Goal: Task Accomplishment & Management: Manage account settings

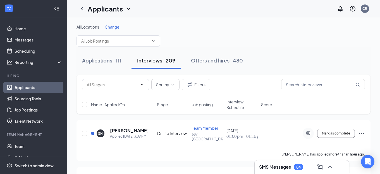
click at [114, 26] on span "Change" at bounding box center [112, 26] width 15 height 5
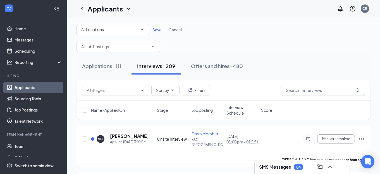
click at [142, 30] on icon "SmallChevronDown" at bounding box center [142, 29] width 2 height 1
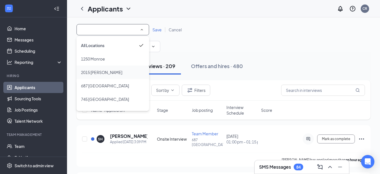
click at [97, 71] on span "2015 [PERSON_NAME]" at bounding box center [101, 72] width 41 height 5
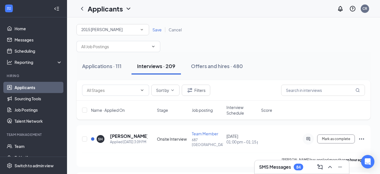
click at [161, 30] on span "Save" at bounding box center [157, 29] width 9 height 5
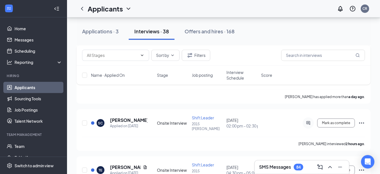
scroll to position [149, 0]
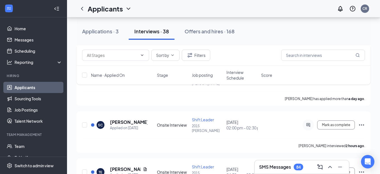
click at [323, 2] on div "Applicants CR" at bounding box center [223, 8] width 313 height 17
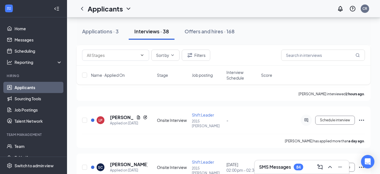
scroll to position [105, 0]
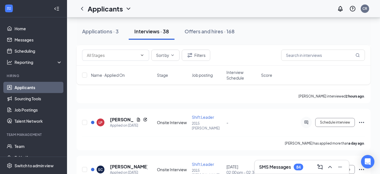
drag, startPoint x: 378, startPoint y: 3, endPoint x: 375, endPoint y: 2, distance: 2.9
click at [323, 2] on div "Applicants CR" at bounding box center [223, 8] width 313 height 17
click at [139, 118] on icon "Document" at bounding box center [138, 120] width 3 height 4
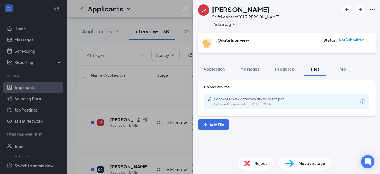
click at [286, 103] on div "Uploaded by applicant on [DATE] 14:29:55" at bounding box center [256, 104] width 84 height 4
click at [184, 10] on img at bounding box center [186, 11] width 7 height 11
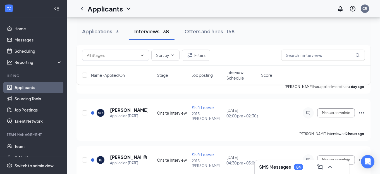
scroll to position [164, 0]
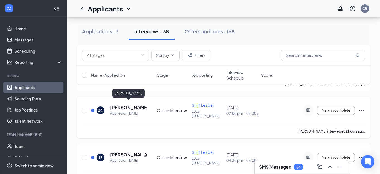
click at [124, 104] on h5 "[PERSON_NAME]" at bounding box center [128, 107] width 37 height 6
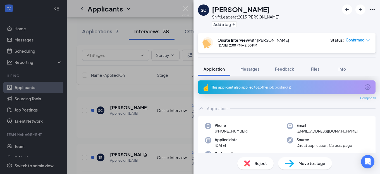
click at [284, 88] on div "This applicant also applied to 1 other job posting(s)" at bounding box center [287, 87] width 150 height 5
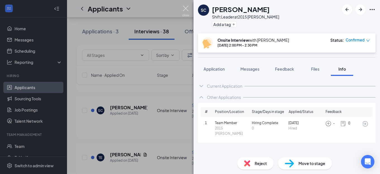
click at [186, 10] on img at bounding box center [186, 11] width 7 height 11
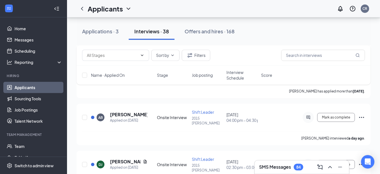
scroll to position [252, 0]
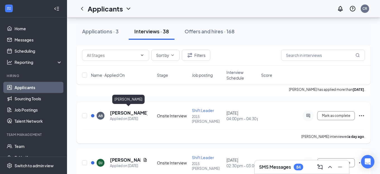
click at [126, 110] on h5 "[PERSON_NAME]" at bounding box center [128, 113] width 37 height 6
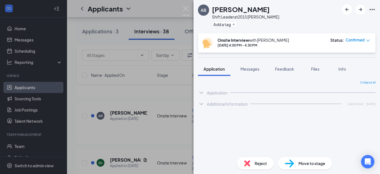
click at [323, 150] on div "Collapse all Application Phone [PHONE_NUMBER] Email [EMAIL_ADDRESS][DOMAIN_NAME…" at bounding box center [287, 114] width 187 height 77
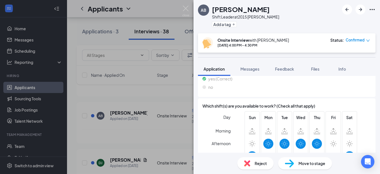
scroll to position [274, 0]
click at [256, 165] on span "Reject" at bounding box center [261, 163] width 12 height 6
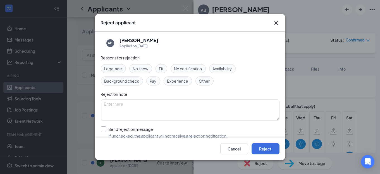
click at [105, 128] on input "Send rejection message If unchecked, the applicant will not receive a rejection…" at bounding box center [164, 132] width 127 height 12
checkbox input "true"
click at [264, 148] on button "Reject" at bounding box center [266, 148] width 28 height 11
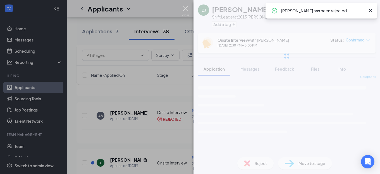
scroll to position [5, 0]
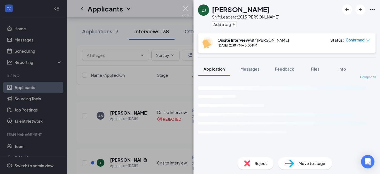
click at [186, 11] on img at bounding box center [186, 11] width 7 height 11
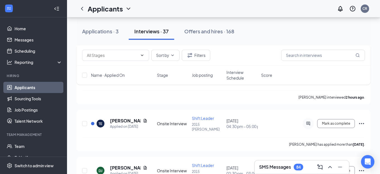
scroll to position [198, 0]
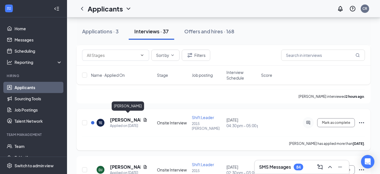
click at [121, 117] on h5 "[PERSON_NAME]" at bounding box center [125, 120] width 31 height 6
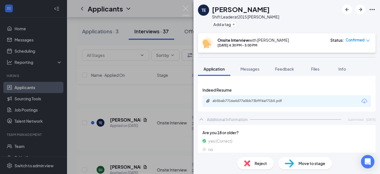
scroll to position [241, 0]
click at [323, 100] on div "ab5bab7716a4d77a0bb73bfff6af71b5.pdf" at bounding box center [287, 100] width 169 height 12
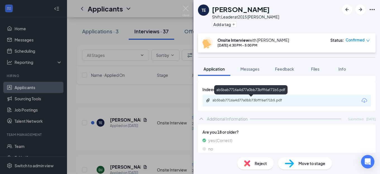
click at [283, 101] on div "ab5bab7716a4d77a0bb73bfff6af71b5.pdf" at bounding box center [252, 100] width 78 height 4
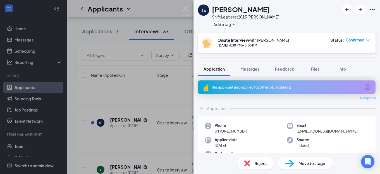
scroll to position [0, 0]
click at [323, 75] on div "Application Messages Feedback Files Info" at bounding box center [287, 69] width 187 height 14
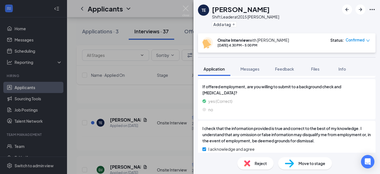
scroll to position [637, 0]
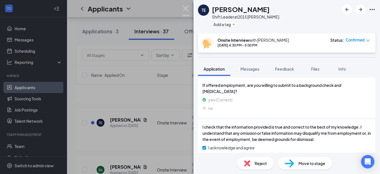
click at [186, 11] on img at bounding box center [186, 11] width 7 height 11
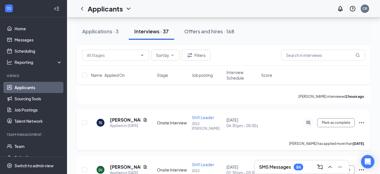
click at [323, 122] on icon "Ellipses" at bounding box center [361, 122] width 5 height 1
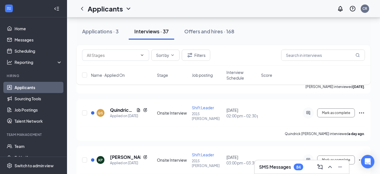
scroll to position [304, 0]
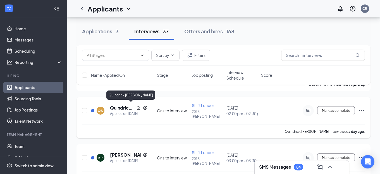
click at [122, 107] on h5 "Quindrick [PERSON_NAME]" at bounding box center [122, 108] width 24 height 6
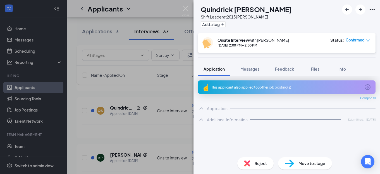
click at [256, 88] on div "This applicant also applied to 3 other job posting(s)" at bounding box center [287, 87] width 150 height 5
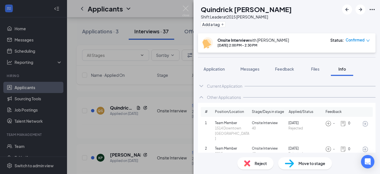
scroll to position [20, 0]
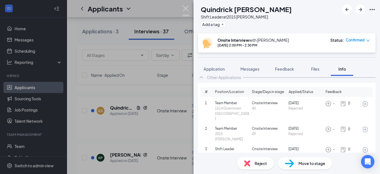
click at [186, 10] on img at bounding box center [186, 11] width 7 height 11
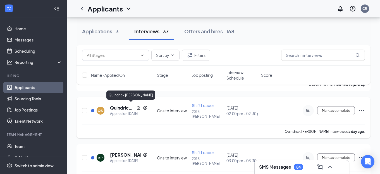
click at [125, 105] on h5 "Quindrick [PERSON_NAME]" at bounding box center [122, 108] width 24 height 6
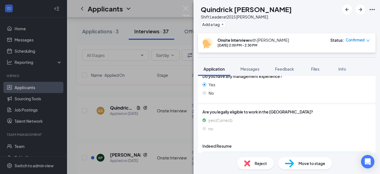
scroll to position [254, 0]
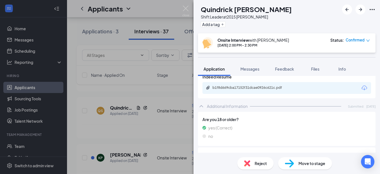
click at [323, 87] on div "b1f8d669cba17152f31dcae0926c621c.pdf" at bounding box center [287, 88] width 169 height 12
click at [323, 87] on icon "Download" at bounding box center [365, 87] width 6 height 5
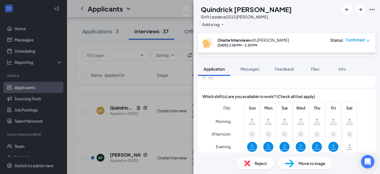
scroll to position [323, 0]
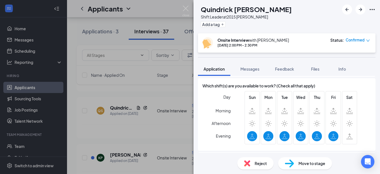
click at [298, 166] on div "Move to stage" at bounding box center [305, 163] width 54 height 12
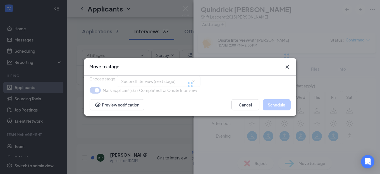
type input "Second Interview (next stage)"
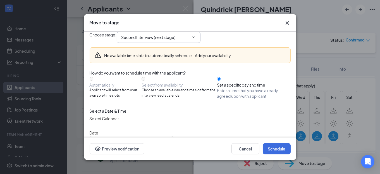
click at [196, 39] on icon "ChevronDown" at bounding box center [193, 37] width 4 height 4
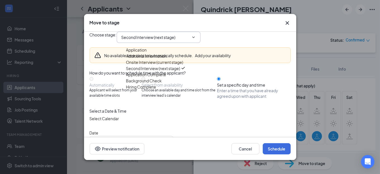
click at [229, 35] on div "Choose stage : Second Interview (next stage) Application Additional Information…" at bounding box center [190, 37] width 201 height 11
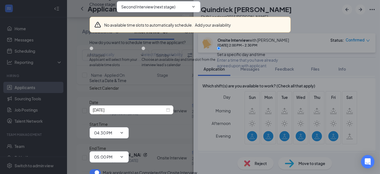
scroll to position [48, 0]
click at [166, 107] on div "[DATE]" at bounding box center [131, 110] width 77 height 6
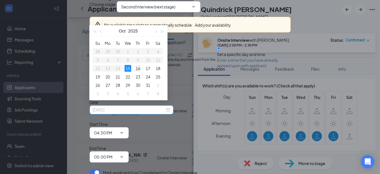
type input "[DATE]"
click at [139, 68] on div "16" at bounding box center [138, 68] width 7 height 7
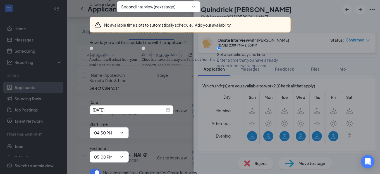
click at [123, 132] on icon "ChevronDown" at bounding box center [121, 132] width 3 height 1
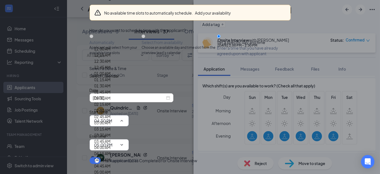
scroll to position [514, 0]
type input "10:00 AM"
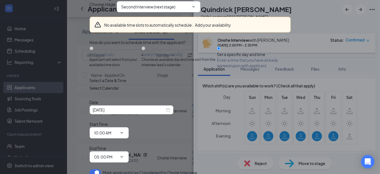
scroll to position [37, 0]
click at [124, 154] on icon "ChevronDown" at bounding box center [122, 156] width 4 height 4
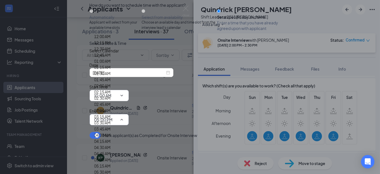
scroll to position [514, 0]
type input "10:15 AM"
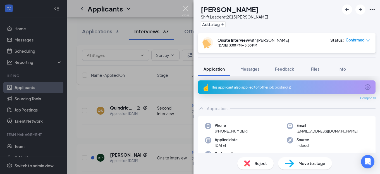
click at [187, 10] on img at bounding box center [186, 11] width 7 height 11
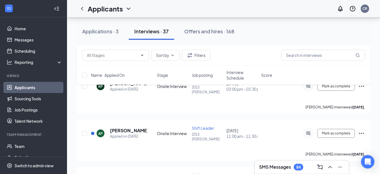
scroll to position [378, 0]
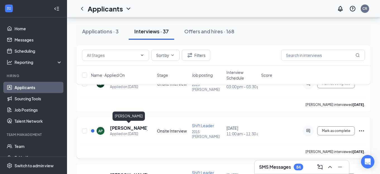
click at [123, 126] on h5 "[PERSON_NAME]" at bounding box center [128, 128] width 37 height 6
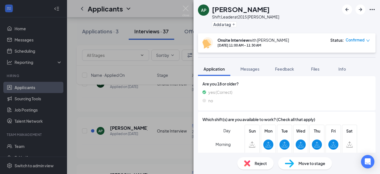
scroll to position [346, 0]
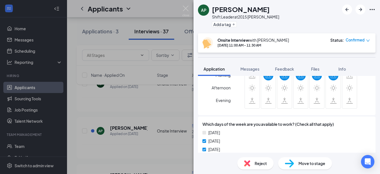
click at [250, 163] on img at bounding box center [247, 163] width 6 height 6
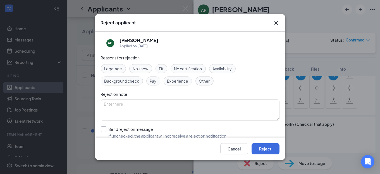
click at [103, 128] on input "Send rejection message If unchecked, the applicant will not receive a rejection…" at bounding box center [164, 132] width 127 height 12
checkbox input "true"
click at [265, 147] on button "Reject" at bounding box center [266, 148] width 28 height 11
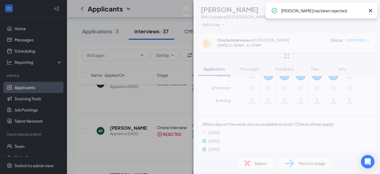
click at [187, 8] on img at bounding box center [186, 11] width 7 height 11
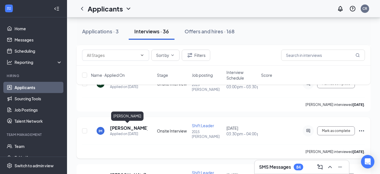
click at [122, 126] on h5 "[PERSON_NAME]" at bounding box center [128, 128] width 37 height 6
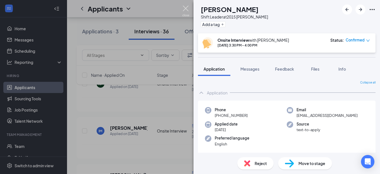
click at [186, 9] on img at bounding box center [186, 11] width 7 height 11
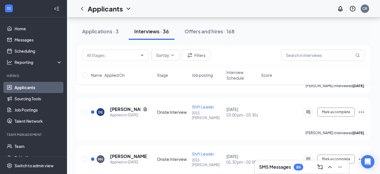
scroll to position [437, 0]
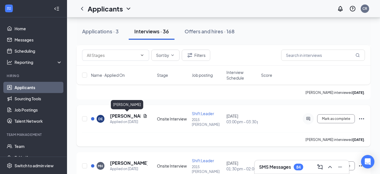
click at [122, 115] on h5 "[PERSON_NAME]" at bounding box center [125, 116] width 31 height 6
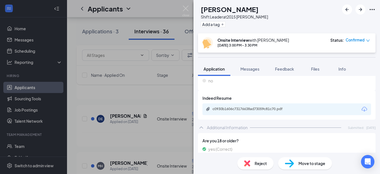
scroll to position [202, 0]
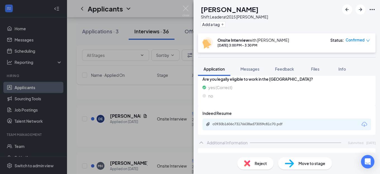
click at [323, 123] on icon "Download" at bounding box center [365, 124] width 6 height 5
click at [252, 163] on div "Reject" at bounding box center [256, 163] width 36 height 12
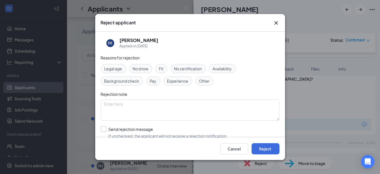
click at [106, 126] on input "Send rejection message If unchecked, the applicant will not receive a rejection…" at bounding box center [164, 132] width 127 height 12
checkbox input "true"
click at [266, 149] on button "Reject" at bounding box center [266, 148] width 28 height 11
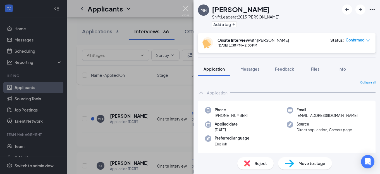
click at [187, 8] on img at bounding box center [186, 11] width 7 height 11
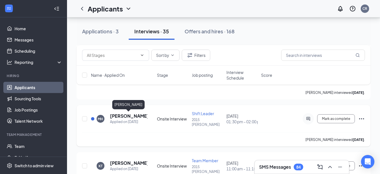
click at [126, 117] on h5 "[PERSON_NAME]" at bounding box center [128, 116] width 37 height 6
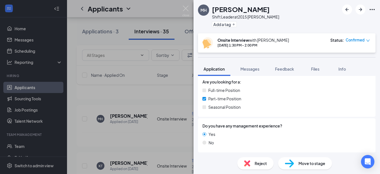
scroll to position [207, 0]
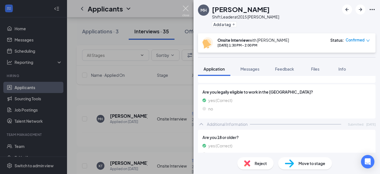
click at [186, 10] on img at bounding box center [186, 11] width 7 height 11
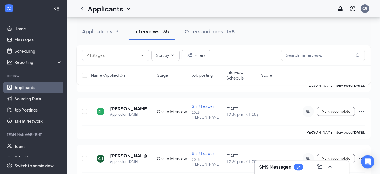
scroll to position [540, 0]
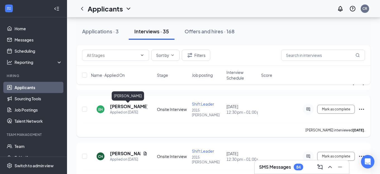
click at [129, 107] on h5 "[PERSON_NAME]" at bounding box center [128, 106] width 37 height 6
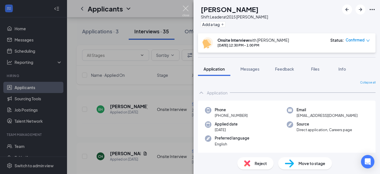
click at [185, 14] on img at bounding box center [186, 11] width 7 height 11
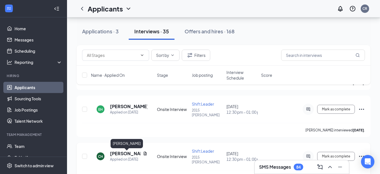
click at [117, 153] on h5 "[PERSON_NAME]" at bounding box center [125, 153] width 31 height 6
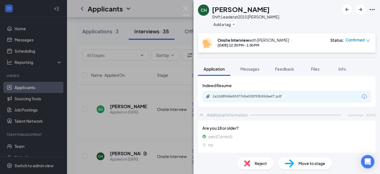
scroll to position [231, 0]
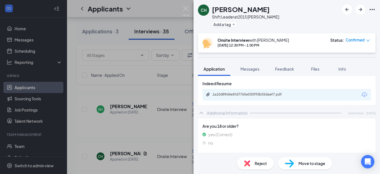
click at [323, 93] on icon "Download" at bounding box center [364, 94] width 7 height 7
click at [186, 9] on img at bounding box center [186, 11] width 7 height 11
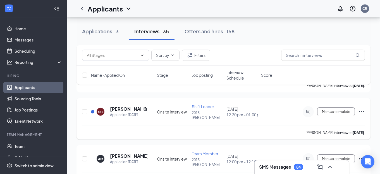
scroll to position [727, 0]
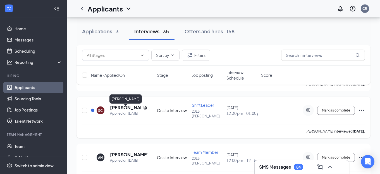
click at [122, 110] on h5 "[PERSON_NAME]" at bounding box center [125, 107] width 31 height 6
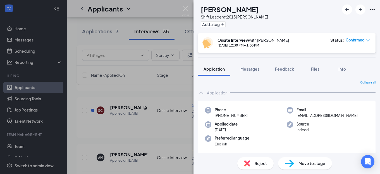
click at [143, 109] on div "SC [PERSON_NAME] Shift Leader at 2015 [PERSON_NAME] Add a tag Onsite Interview …" at bounding box center [190, 87] width 380 height 174
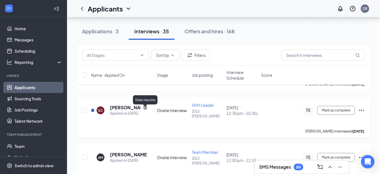
click at [146, 109] on icon "Document" at bounding box center [145, 108] width 3 height 4
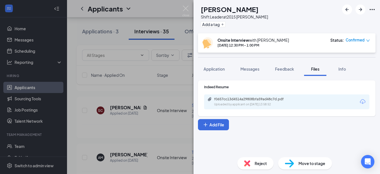
click at [323, 97] on div "f0657cc13d4514a29808bfa59ad48c7d.pdf Uploaded by applicant on [DATE] 13:58:52" at bounding box center [286, 101] width 165 height 15
click at [323, 100] on icon "Download" at bounding box center [363, 101] width 6 height 5
click at [184, 10] on img at bounding box center [186, 11] width 7 height 11
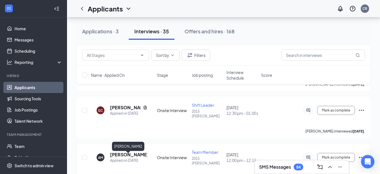
click at [120, 157] on h5 "[PERSON_NAME]" at bounding box center [128, 154] width 37 height 6
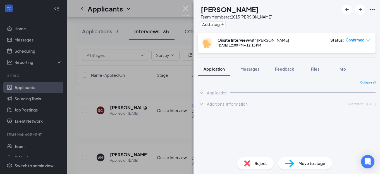
click at [184, 14] on img at bounding box center [186, 11] width 7 height 11
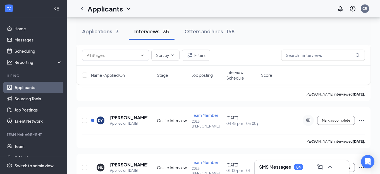
scroll to position [917, 0]
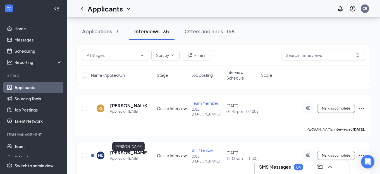
click at [119, 155] on h5 "[PERSON_NAME]" at bounding box center [128, 152] width 37 height 6
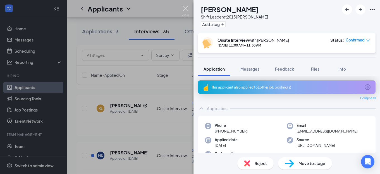
click at [187, 10] on img at bounding box center [186, 11] width 7 height 11
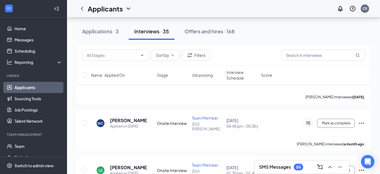
scroll to position [1434, 0]
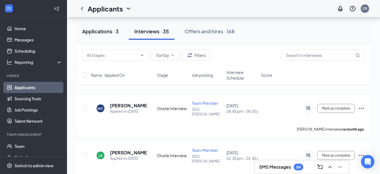
click at [112, 29] on div "Applications · 3" at bounding box center [100, 31] width 37 height 7
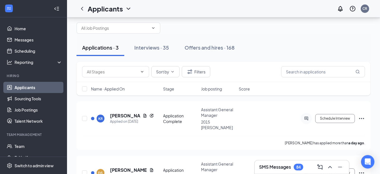
scroll to position [15, 0]
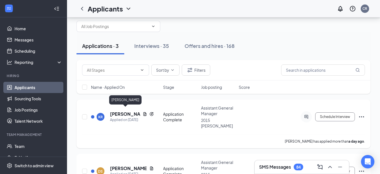
click at [120, 111] on h5 "[PERSON_NAME]" at bounding box center [125, 114] width 30 height 6
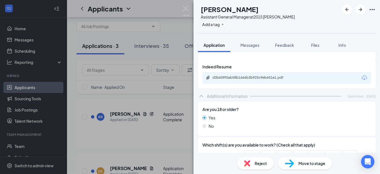
scroll to position [295, 0]
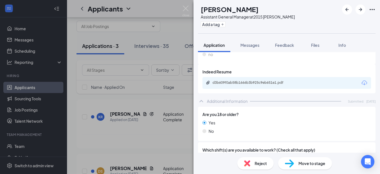
click at [323, 81] on icon "Download" at bounding box center [365, 82] width 6 height 5
click at [290, 161] on img at bounding box center [289, 163] width 9 height 8
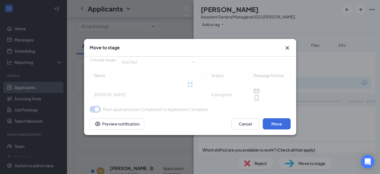
type input "Onsite Interview (next stage)"
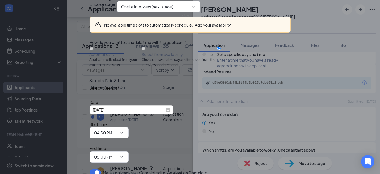
scroll to position [48, 0]
click at [166, 107] on div "[DATE]" at bounding box center [131, 110] width 77 height 6
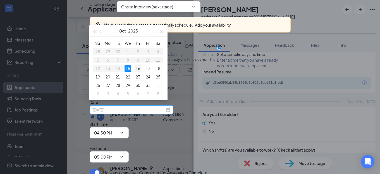
type input "[DATE]"
click at [140, 67] on div "16" at bounding box center [138, 68] width 7 height 7
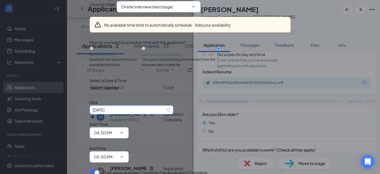
click at [124, 130] on icon "ChevronDown" at bounding box center [122, 132] width 4 height 4
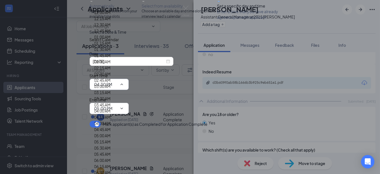
scroll to position [528, 0]
type input "10:30 AM"
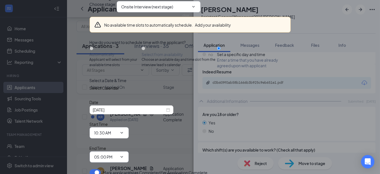
click at [124, 154] on icon "ChevronDown" at bounding box center [122, 156] width 4 height 4
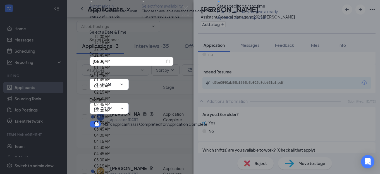
scroll to position [531, 0]
type input "11:00 AM"
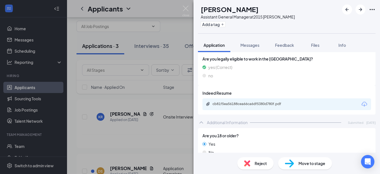
scroll to position [274, 0]
click at [323, 105] on icon "Download" at bounding box center [365, 104] width 6 height 5
click at [305, 161] on span "Move to stage" at bounding box center [312, 163] width 27 height 6
type input "Onsite Interview (next stage)"
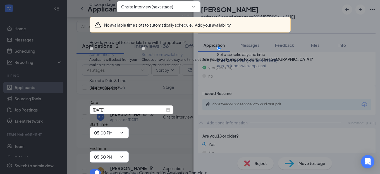
scroll to position [48, 0]
click at [167, 107] on div "[DATE]" at bounding box center [131, 110] width 77 height 6
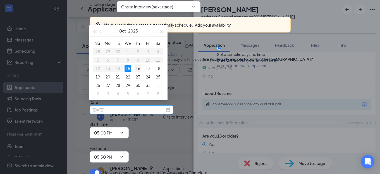
type input "[DATE]"
click at [137, 67] on div "16" at bounding box center [138, 68] width 7 height 7
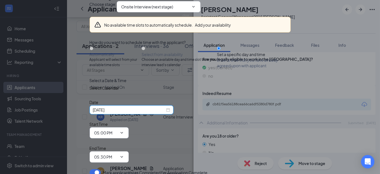
click at [124, 130] on icon "ChevronDown" at bounding box center [122, 132] width 4 height 4
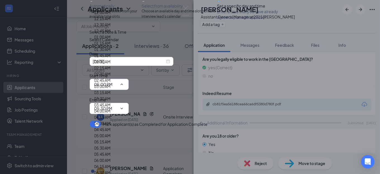
scroll to position [528, 0]
type input "11:00 AM"
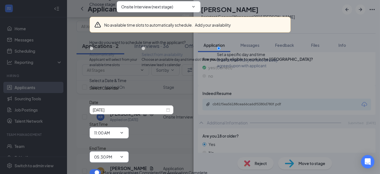
click at [124, 154] on icon "ChevronDown" at bounding box center [122, 156] width 4 height 4
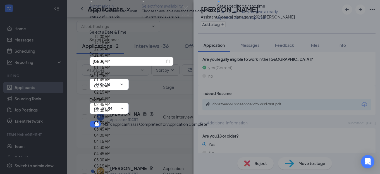
scroll to position [565, 0]
type input "11:30 AM"
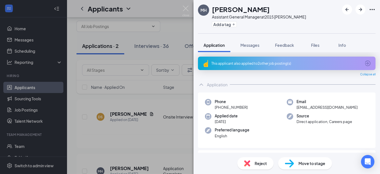
click at [323, 63] on icon "ArrowCircle" at bounding box center [368, 63] width 6 height 6
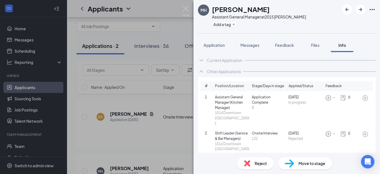
scroll to position [2, 0]
click at [186, 9] on img at bounding box center [186, 11] width 7 height 11
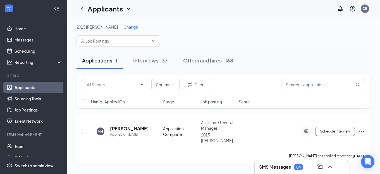
click at [323, 128] on div "2015 [PERSON_NAME] Change Applications · 1 Interviews · 37 Offers and hires · 1…" at bounding box center [223, 93] width 313 height 152
click at [132, 125] on h5 "[PERSON_NAME]" at bounding box center [129, 128] width 39 height 6
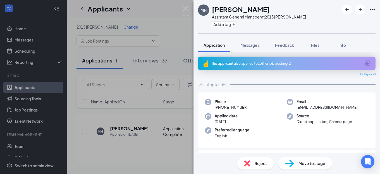
click at [240, 63] on div "This applicant also applied to 2 other job posting(s)" at bounding box center [287, 63] width 150 height 5
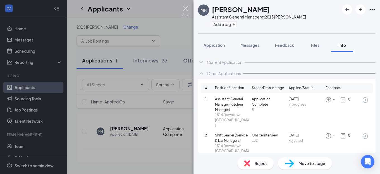
click at [183, 7] on img at bounding box center [186, 11] width 7 height 11
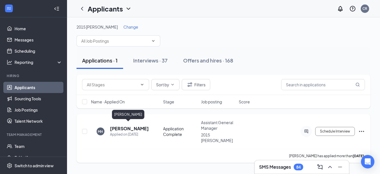
click at [131, 127] on h5 "[PERSON_NAME]" at bounding box center [129, 128] width 39 height 6
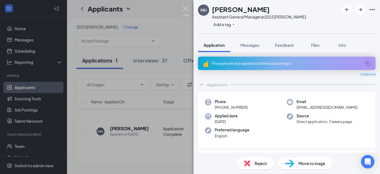
click at [188, 9] on img at bounding box center [186, 11] width 7 height 11
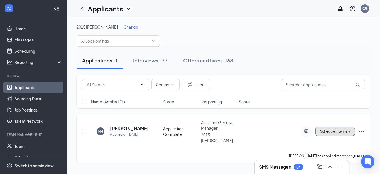
click at [323, 130] on button "Schedule Interview" at bounding box center [336, 131] width 40 height 9
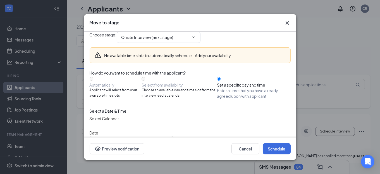
scroll to position [48, 0]
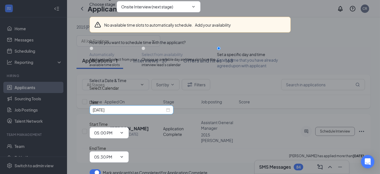
click at [167, 107] on div "[DATE]" at bounding box center [131, 110] width 77 height 6
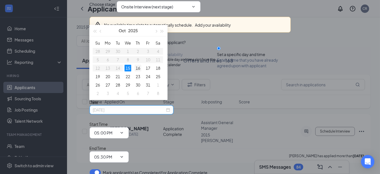
type input "[DATE]"
click at [136, 68] on div "16" at bounding box center [138, 68] width 7 height 7
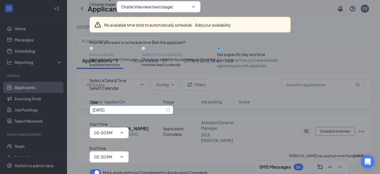
click at [124, 130] on icon "ChevronDown" at bounding box center [122, 132] width 4 height 4
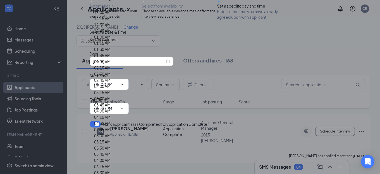
scroll to position [592, 0]
type input "12:00 PM"
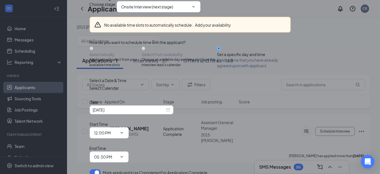
click at [124, 154] on icon "ChevronDown" at bounding box center [122, 156] width 4 height 4
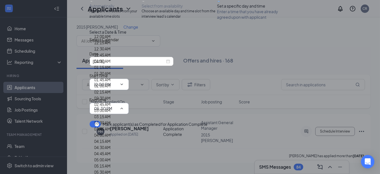
scroll to position [666, 0]
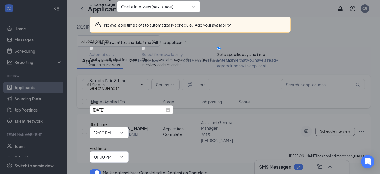
click at [124, 154] on icon "ChevronDown" at bounding box center [122, 156] width 4 height 4
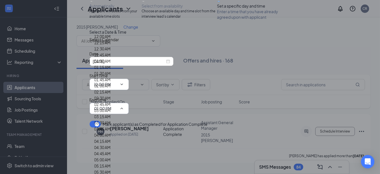
scroll to position [591, 0]
type input "12:30 PM"
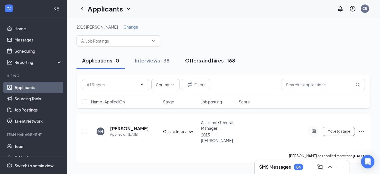
click at [206, 61] on div "Offers and hires · 168" at bounding box center [210, 60] width 50 height 7
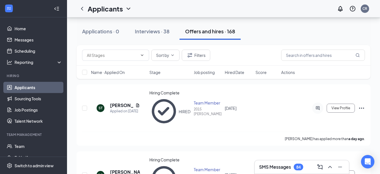
scroll to position [44, 0]
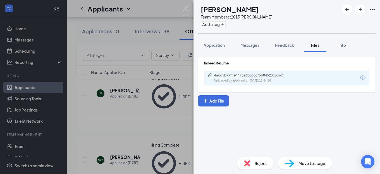
click at [323, 77] on icon "Download" at bounding box center [363, 77] width 7 height 7
click at [188, 7] on img at bounding box center [186, 11] width 7 height 11
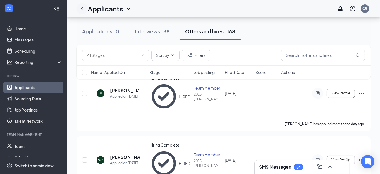
click at [84, 11] on icon "ChevronLeft" at bounding box center [82, 8] width 7 height 7
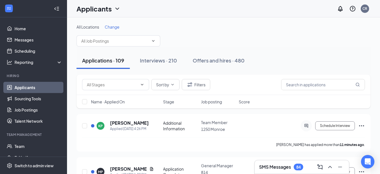
click at [113, 28] on span "Change" at bounding box center [112, 26] width 15 height 5
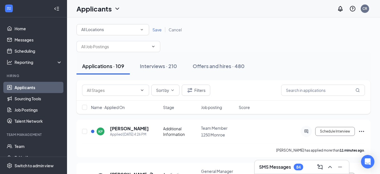
click at [141, 29] on icon "SmallChevronDown" at bounding box center [141, 29] width 5 height 5
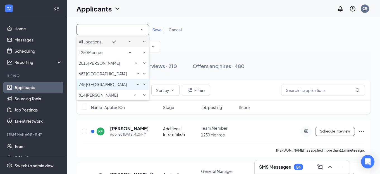
click at [95, 87] on span "745 [GEOGRAPHIC_DATA]" at bounding box center [103, 84] width 48 height 5
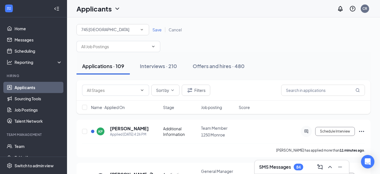
click at [155, 30] on span "Save" at bounding box center [157, 29] width 9 height 5
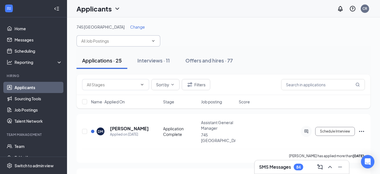
click at [153, 40] on icon "ChevronDown" at bounding box center [153, 40] width 3 height 1
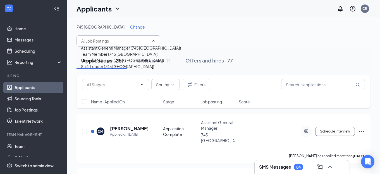
click at [125, 63] on div "General Manager (745 [GEOGRAPHIC_DATA])" at bounding box center [122, 60] width 83 height 6
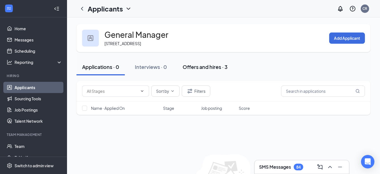
click at [202, 64] on div "Offers and hires · 3" at bounding box center [205, 66] width 45 height 7
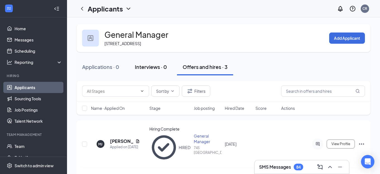
click at [152, 65] on div "Interviews · 0" at bounding box center [151, 66] width 32 height 7
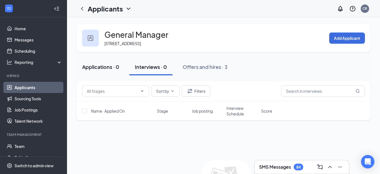
click at [103, 65] on div "Applications · 0" at bounding box center [100, 66] width 37 height 7
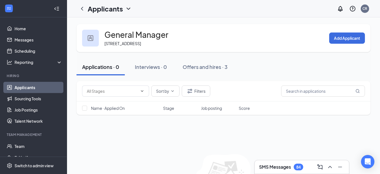
click at [123, 10] on h1 "Applicants" at bounding box center [105, 9] width 35 height 10
click at [83, 8] on icon "ChevronLeft" at bounding box center [82, 8] width 7 height 7
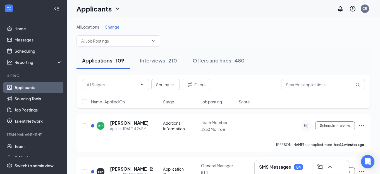
click at [112, 25] on span "Change" at bounding box center [112, 26] width 15 height 5
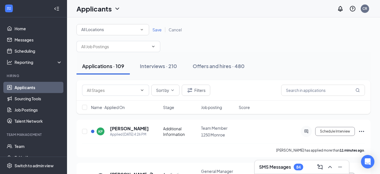
click at [145, 27] on div "All Locations All Locations" at bounding box center [113, 29] width 73 height 11
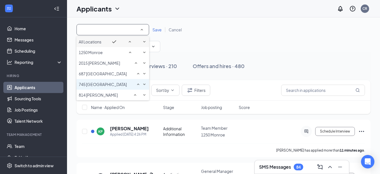
click at [108, 89] on li "745 [GEOGRAPHIC_DATA]" at bounding box center [113, 84] width 73 height 11
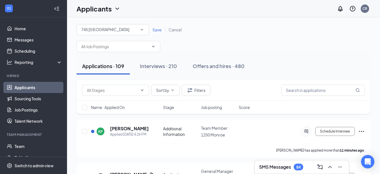
click at [157, 28] on span "Save" at bounding box center [157, 29] width 9 height 5
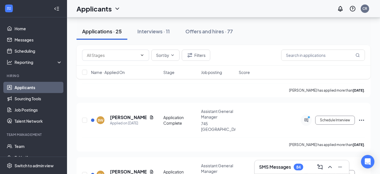
scroll to position [133, 0]
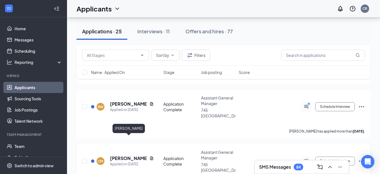
click at [117, 155] on h5 "[PERSON_NAME]" at bounding box center [128, 158] width 37 height 6
